Goal: Check status: Check status

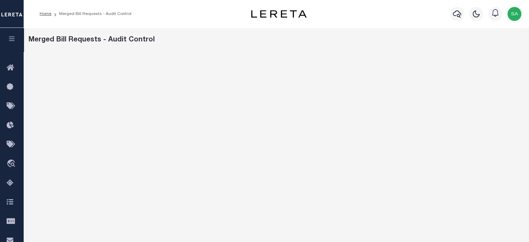
click at [13, 40] on icon "button" at bounding box center [12, 38] width 8 height 6
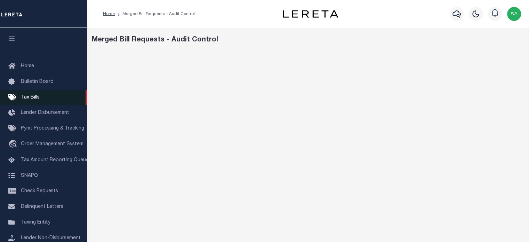
click at [31, 97] on span "Tax Bills" at bounding box center [30, 97] width 19 height 5
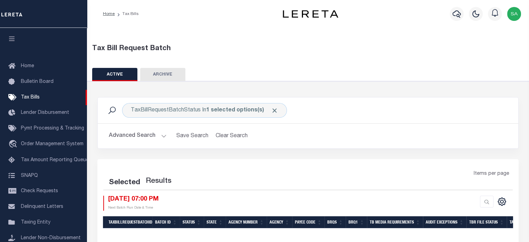
click at [250, 136] on h2 "Advanced Search Save Search Clear Search" at bounding box center [307, 136] width 409 height 14
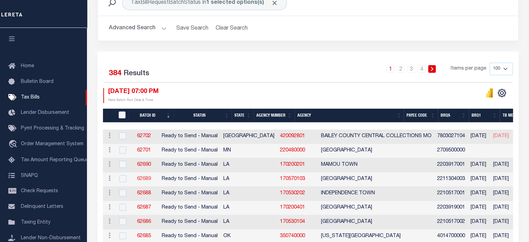
click at [151, 178] on link "62689" at bounding box center [144, 178] width 14 height 5
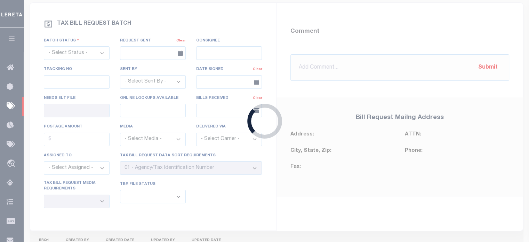
select select "RTS"
type input "No"
select select "18"
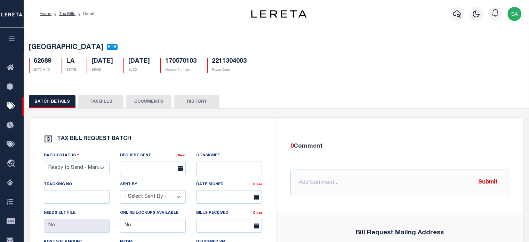
click at [107, 105] on button "TAX BILLS" at bounding box center [100, 101] width 45 height 13
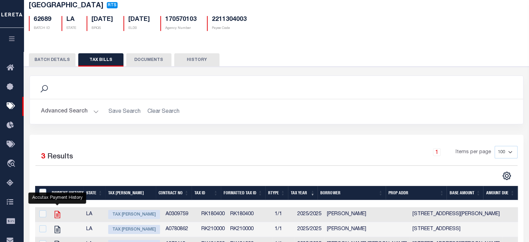
click at [58, 217] on icon "" at bounding box center [58, 213] width 6 height 7
checkbox input "true"
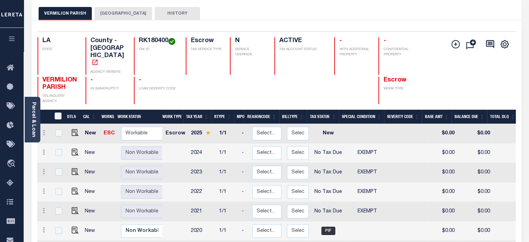
click at [167, 12] on button "HISTORY" at bounding box center [177, 13] width 45 height 13
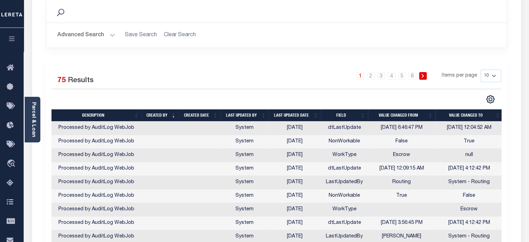
scroll to position [97, 0]
